Goal: Information Seeking & Learning: Find contact information

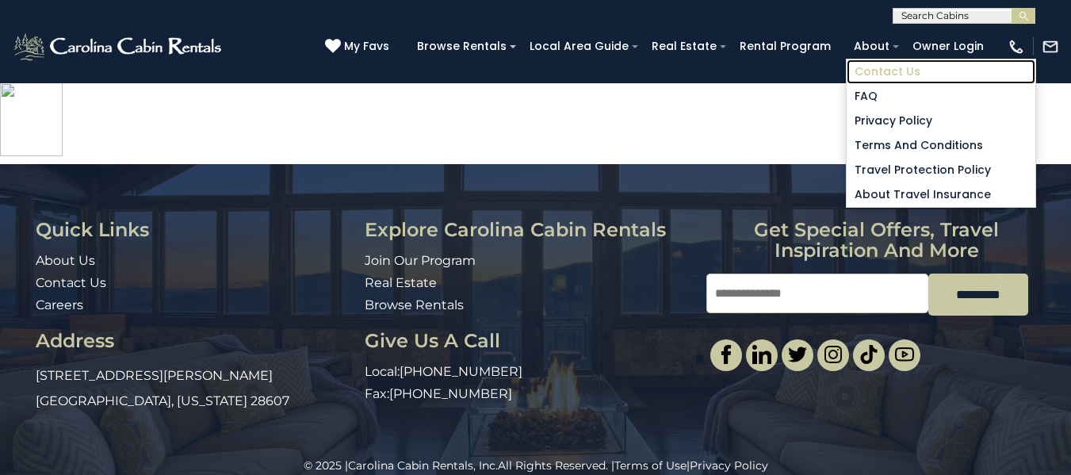
click at [880, 70] on link "Contact Us" at bounding box center [941, 71] width 189 height 25
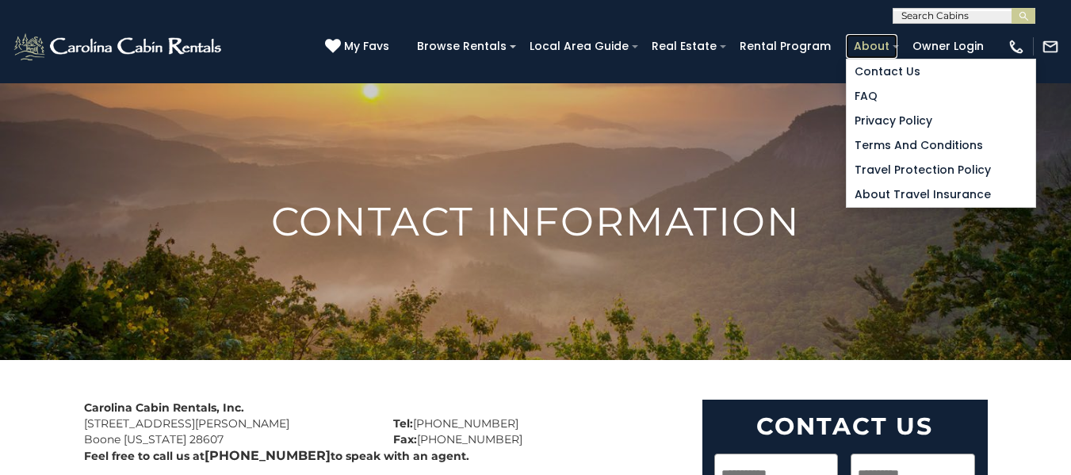
click at [885, 48] on link "About" at bounding box center [872, 46] width 52 height 25
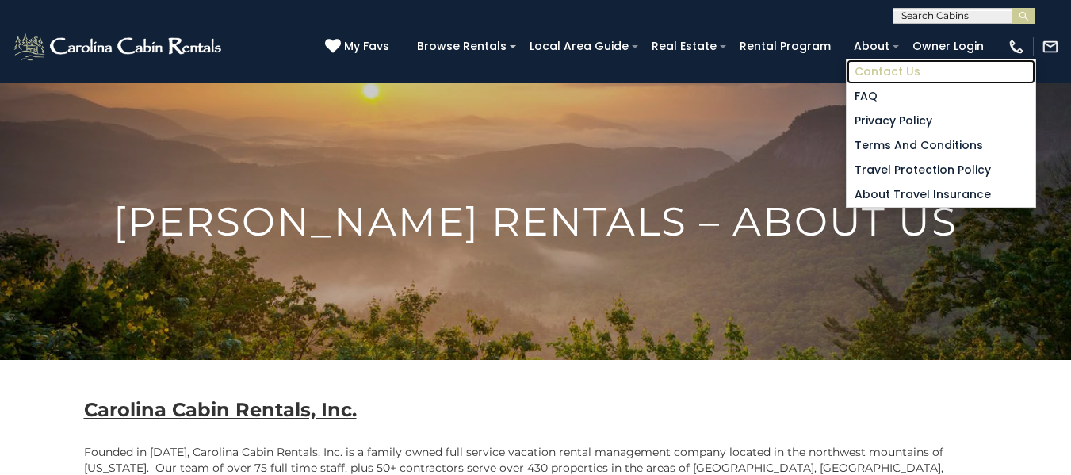
click at [866, 71] on link "Contact Us" at bounding box center [941, 71] width 189 height 25
